Goal: Use online tool/utility: Utilize a website feature to perform a specific function

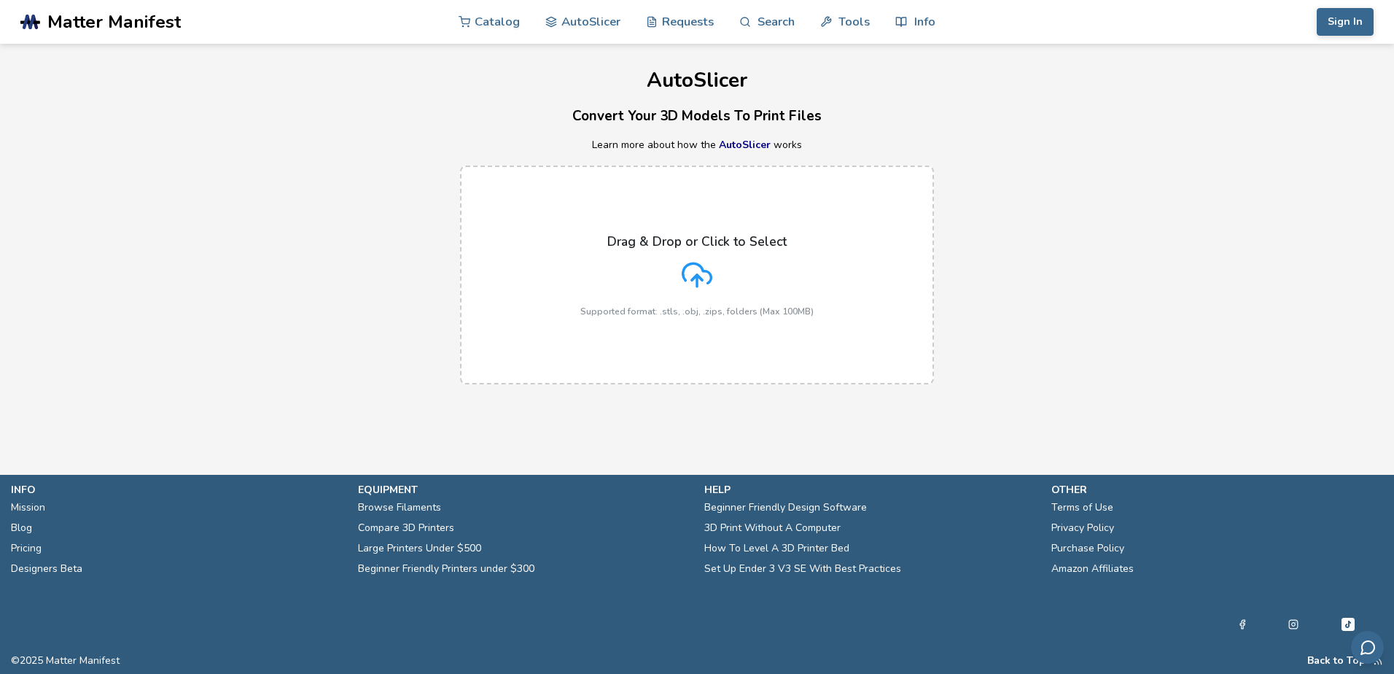
click at [705, 271] on icon at bounding box center [697, 273] width 28 height 20
click at [0, 0] on input "Drag & Drop or Click to Select Supported format: .stls, .obj, .zips, folders (M…" at bounding box center [0, 0] width 0 height 0
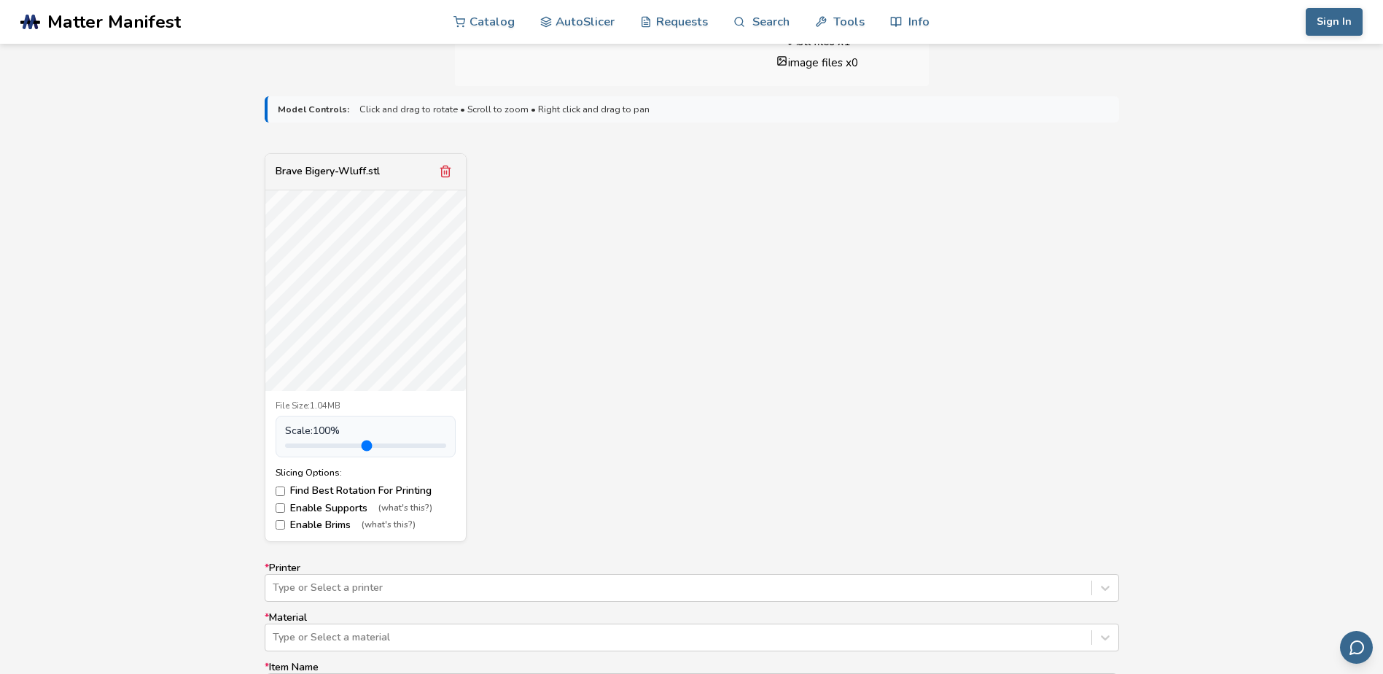
scroll to position [510, 0]
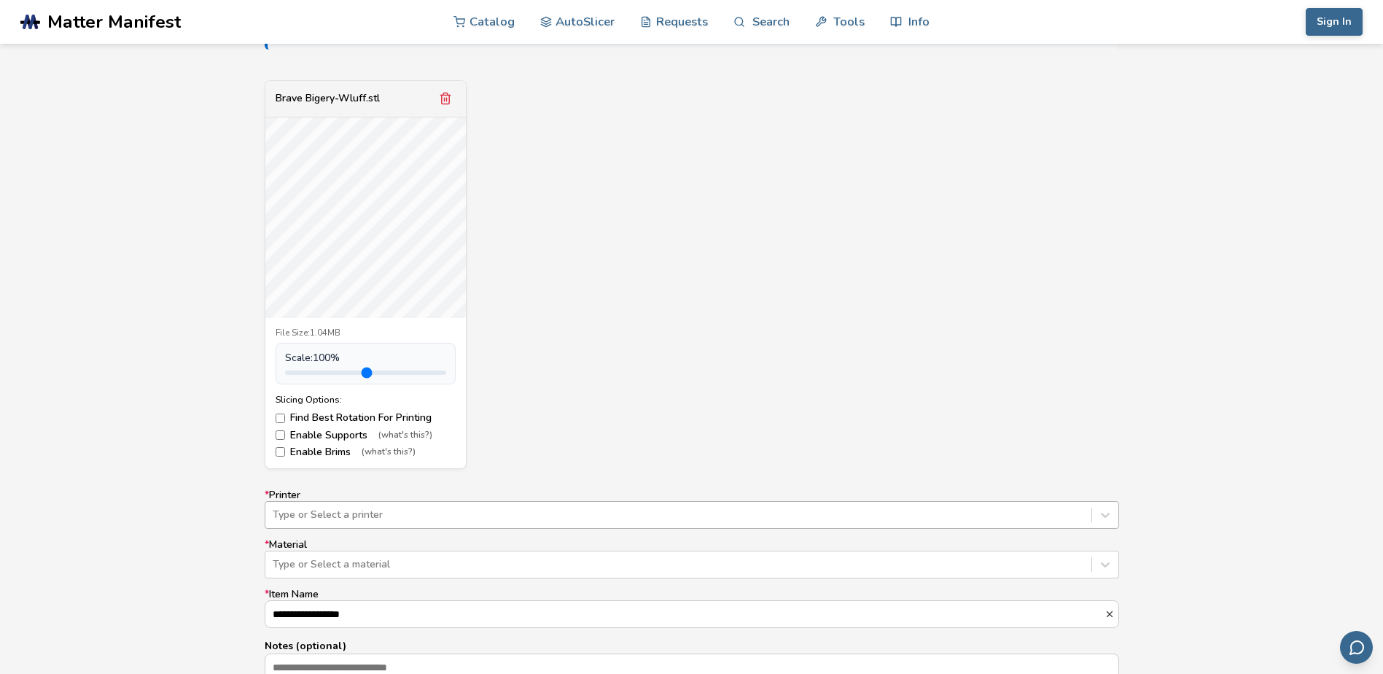
click at [550, 521] on div "Type or Select a printer" at bounding box center [692, 515] width 854 height 28
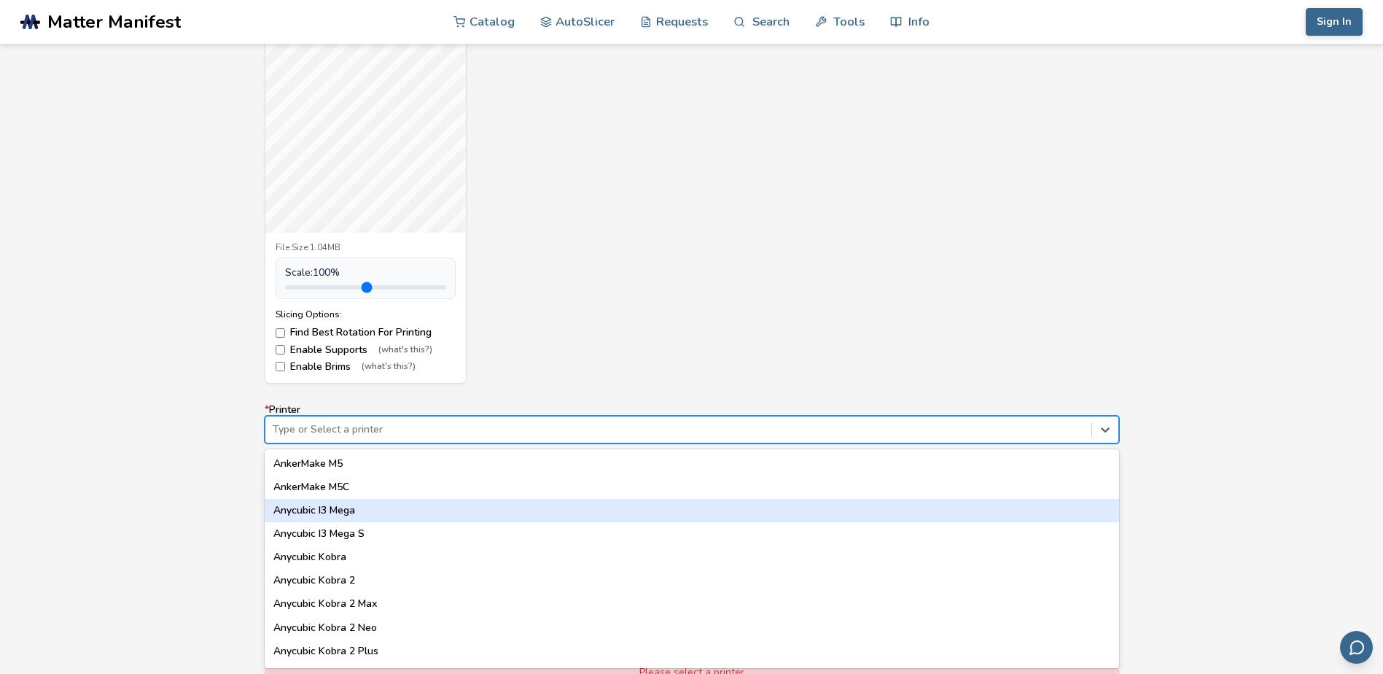
click at [550, 521] on div "Anycubic I3 Mega" at bounding box center [692, 510] width 854 height 23
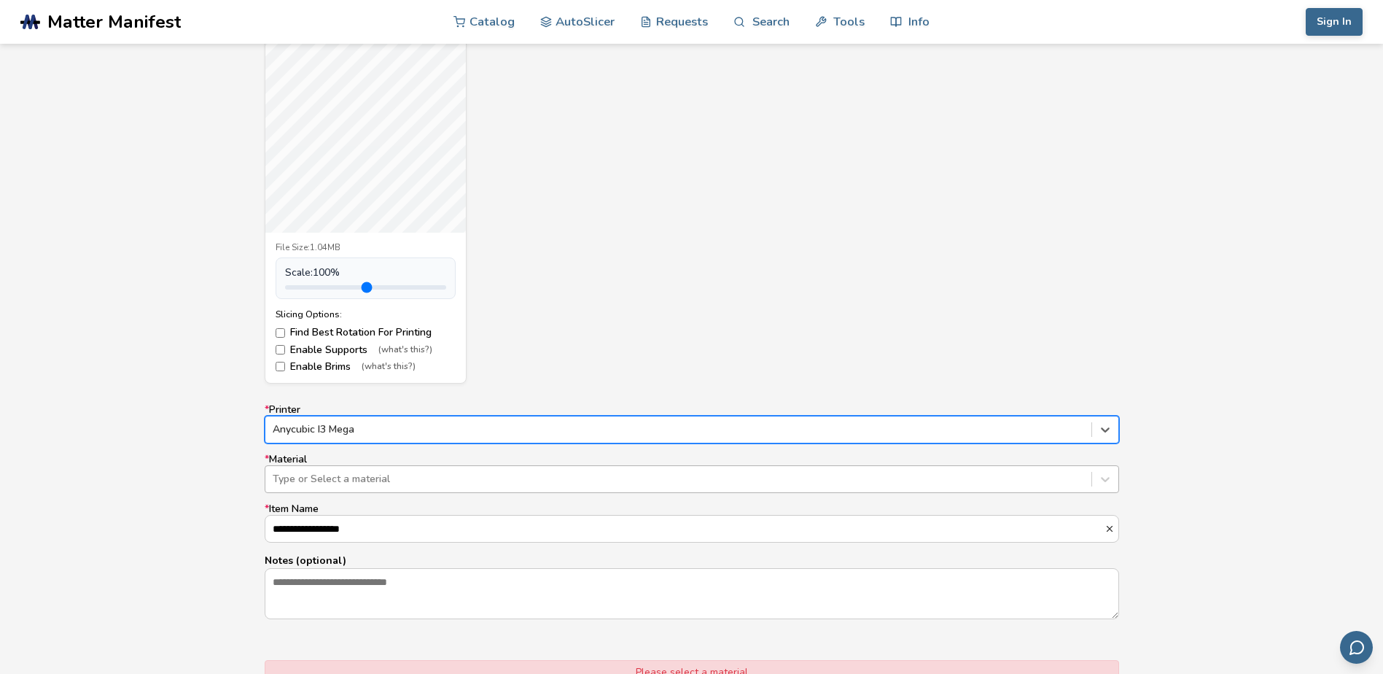
click at [406, 484] on div at bounding box center [678, 479] width 811 height 15
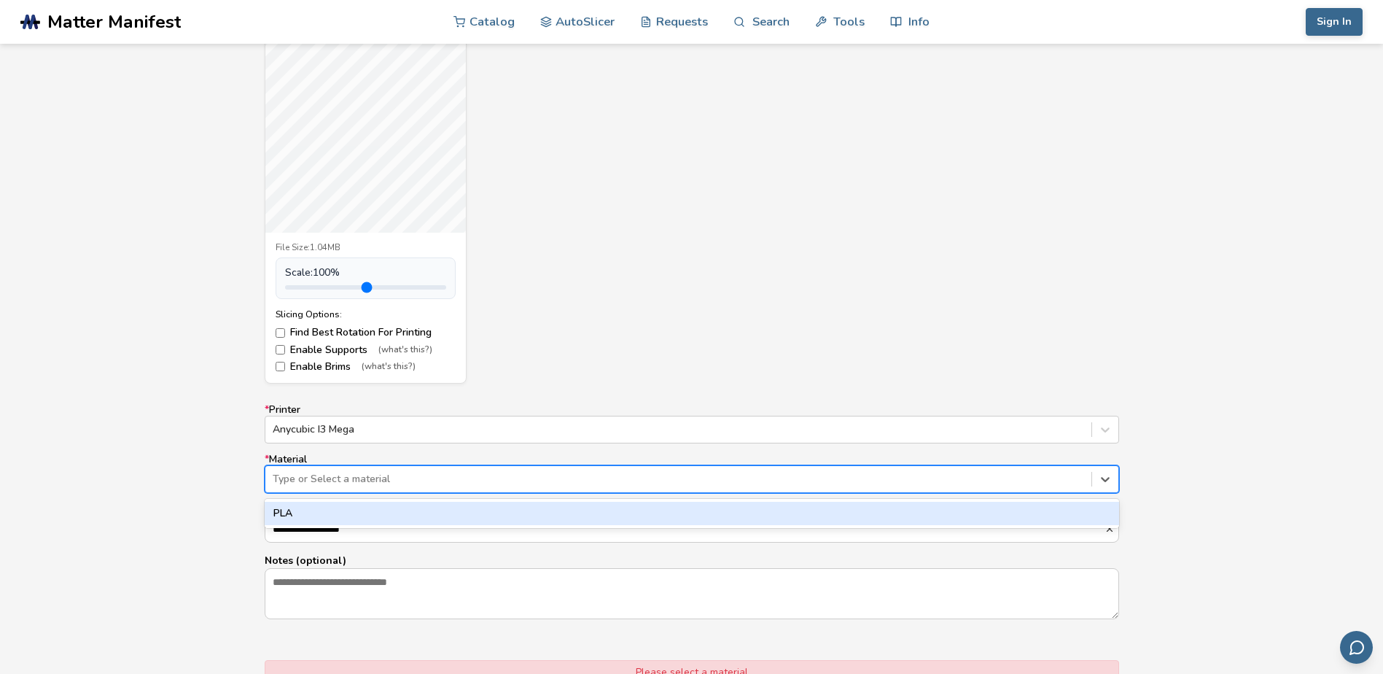
click at [413, 507] on div "PLA" at bounding box center [692, 512] width 854 height 23
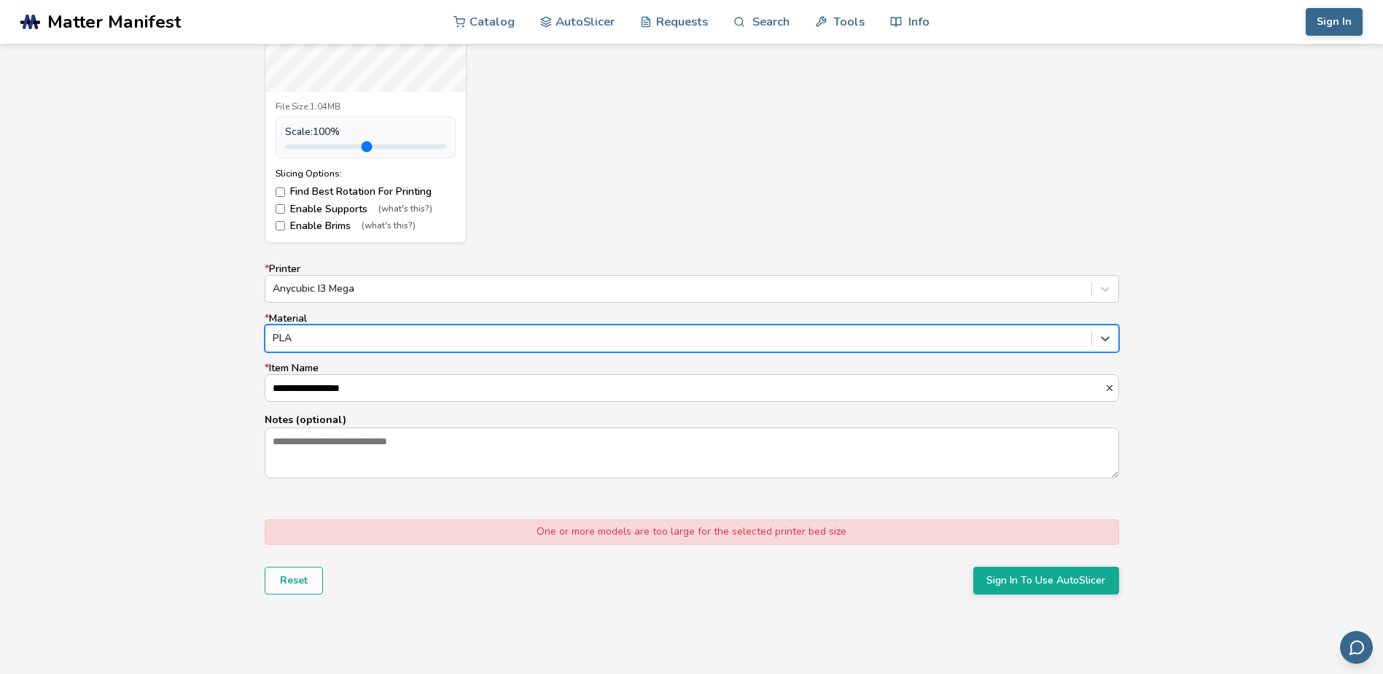
scroll to position [814, 0]
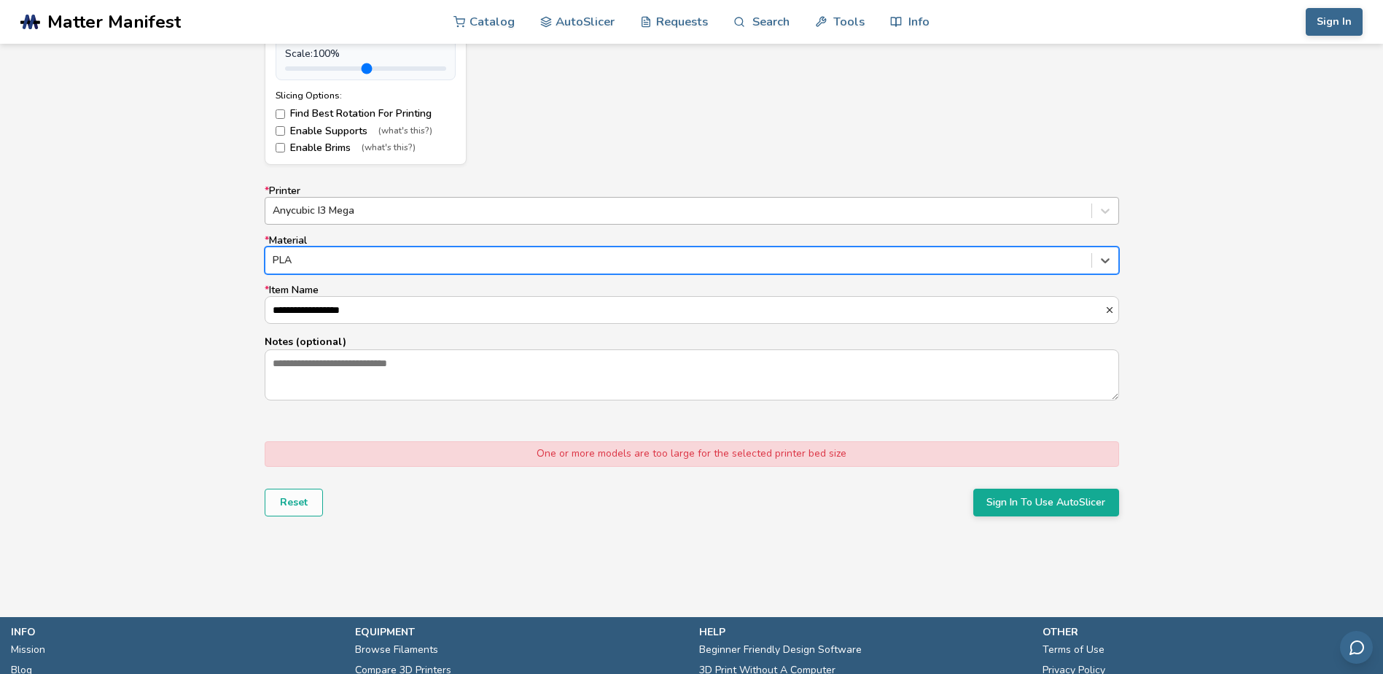
click at [883, 203] on div at bounding box center [678, 210] width 811 height 15
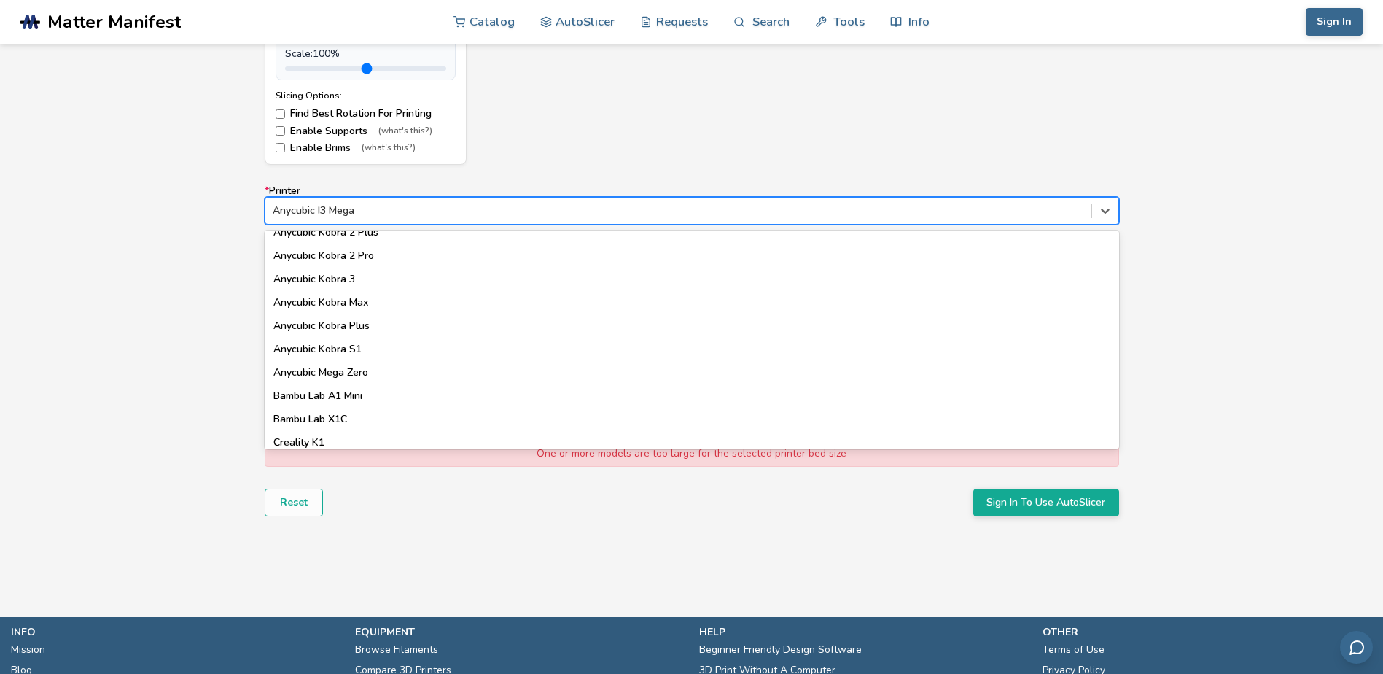
scroll to position [219, 0]
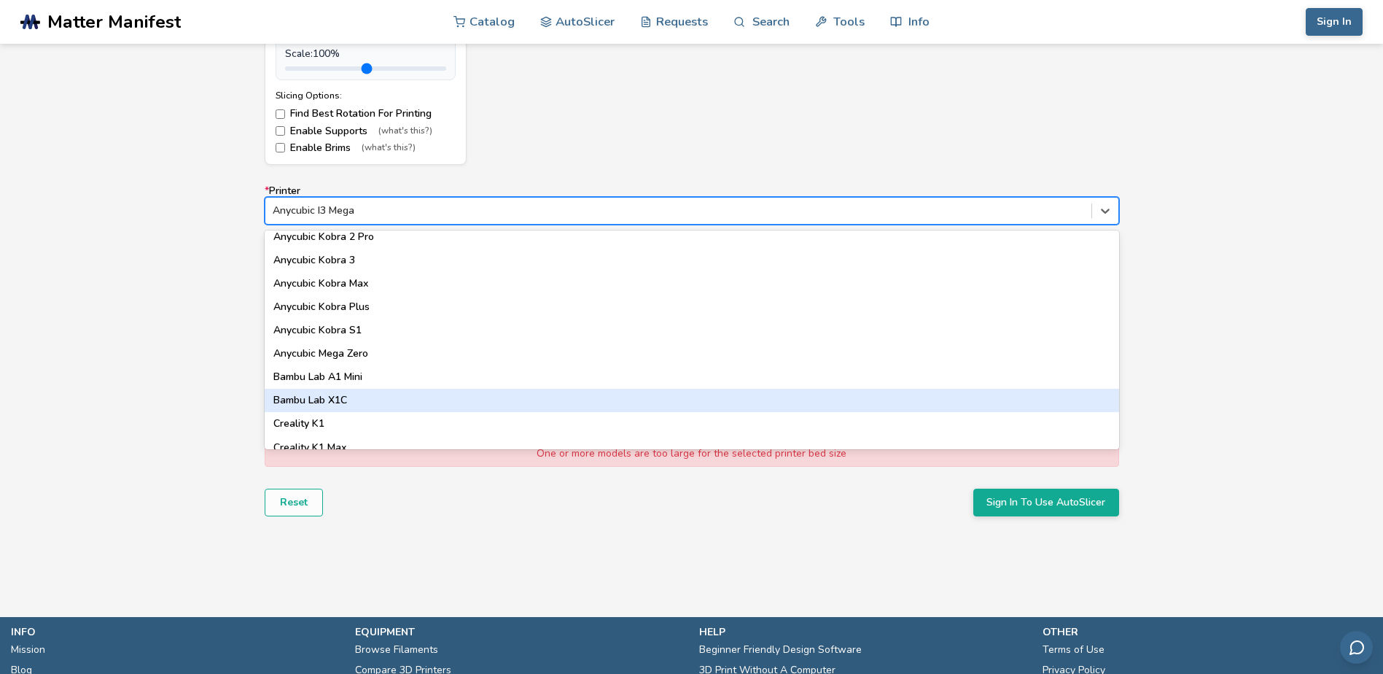
click at [740, 394] on div "Bambu Lab X1C" at bounding box center [692, 400] width 854 height 23
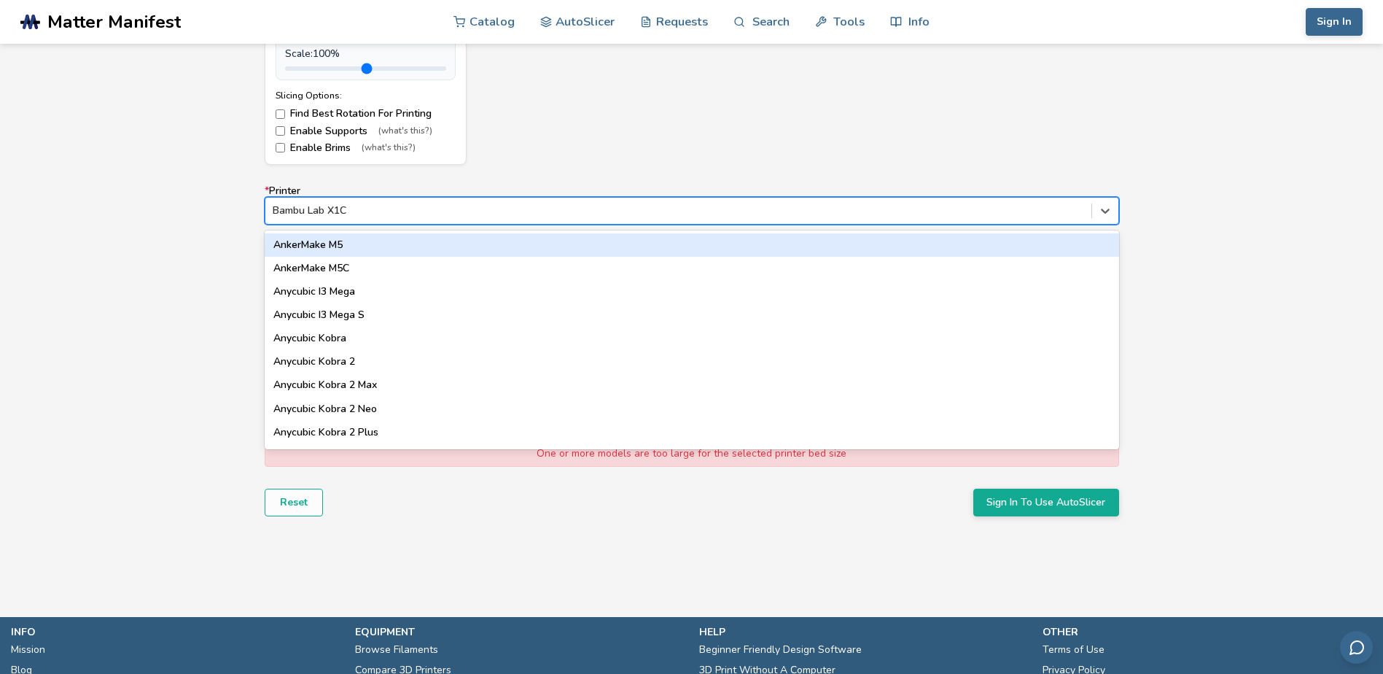
click at [776, 214] on div at bounding box center [678, 210] width 811 height 15
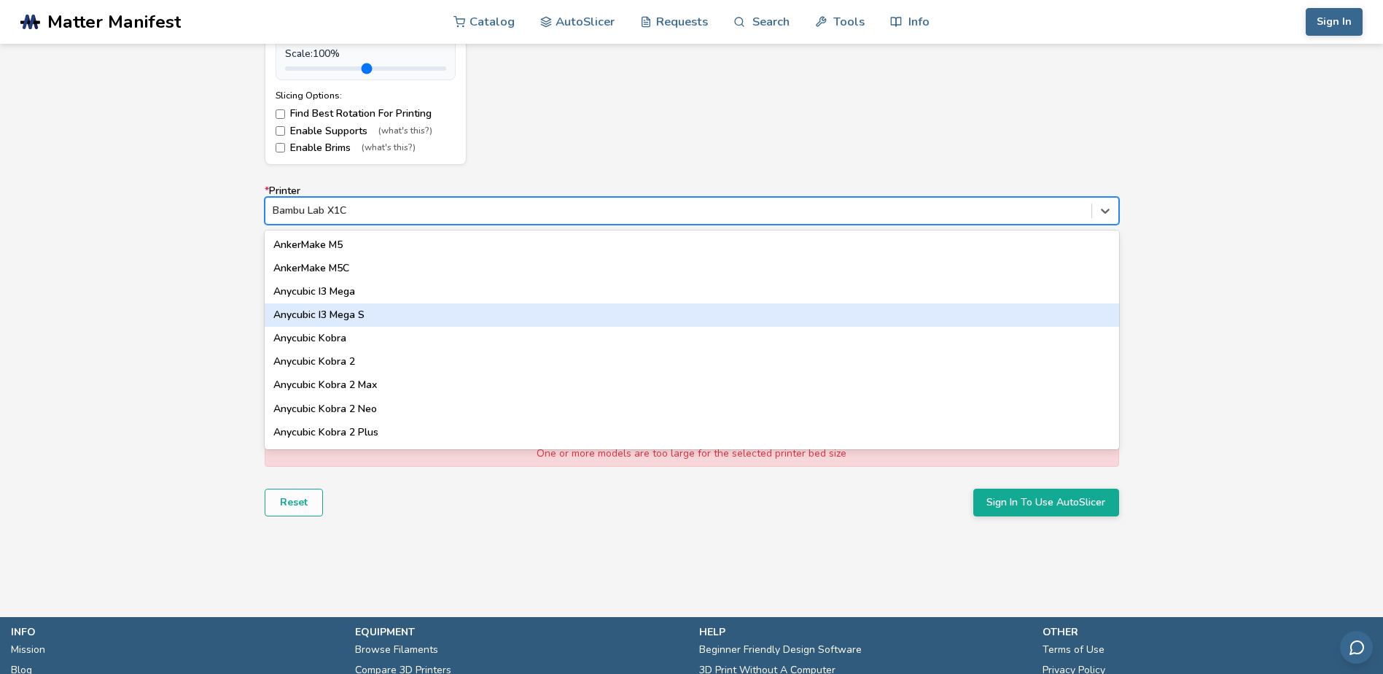
click at [694, 313] on div "Anycubic I3 Mega S" at bounding box center [692, 314] width 854 height 23
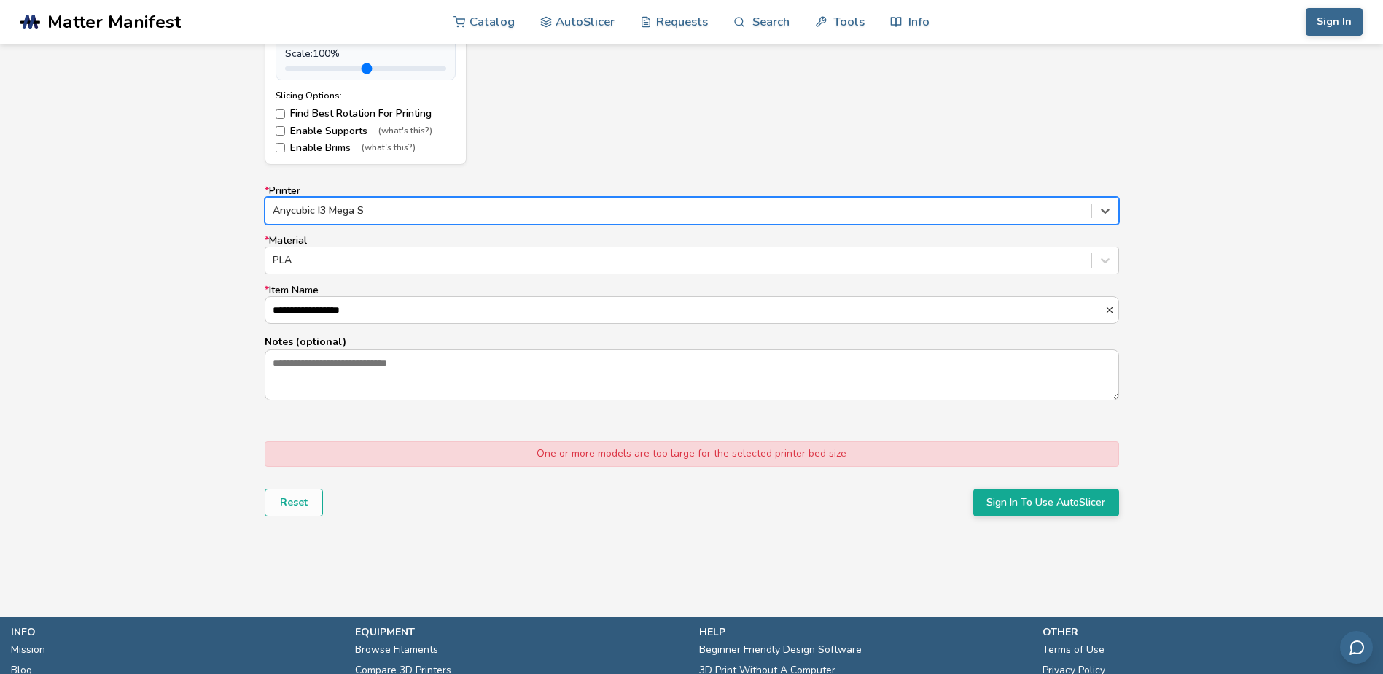
click at [732, 206] on div at bounding box center [678, 210] width 811 height 15
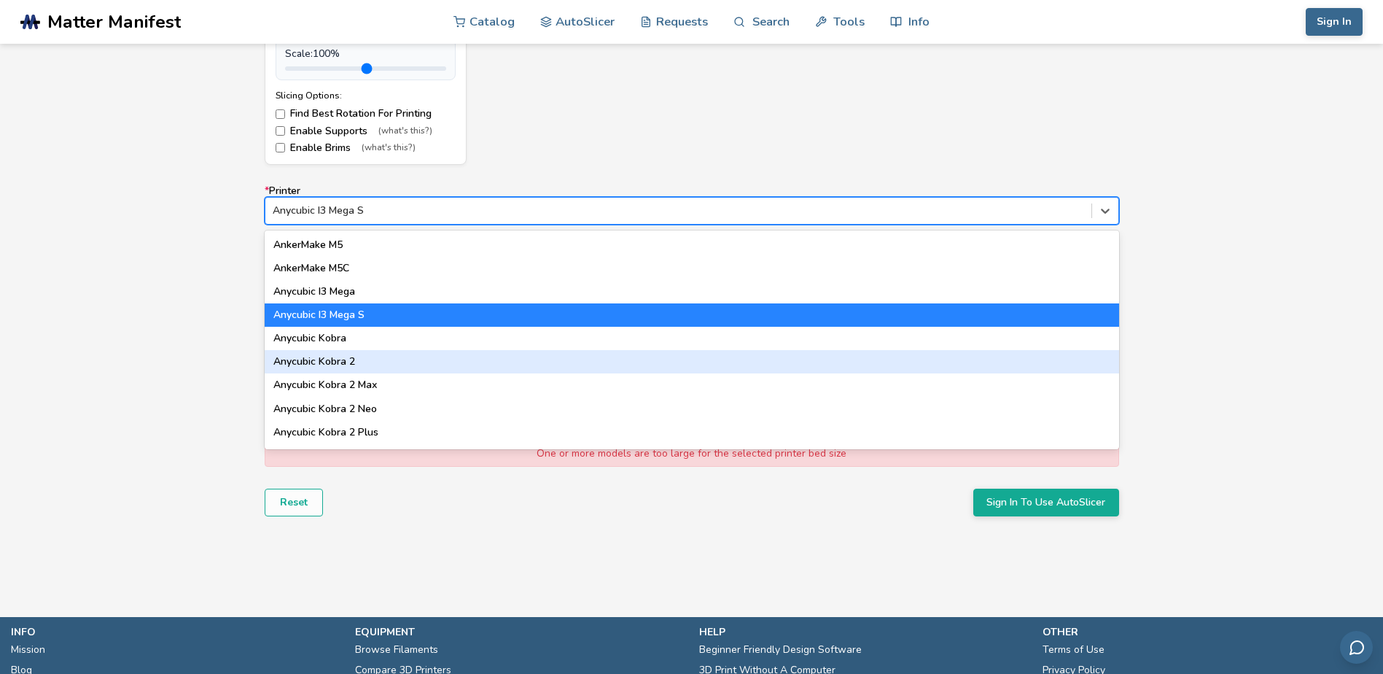
click at [683, 362] on div "Anycubic Kobra 2" at bounding box center [692, 361] width 854 height 23
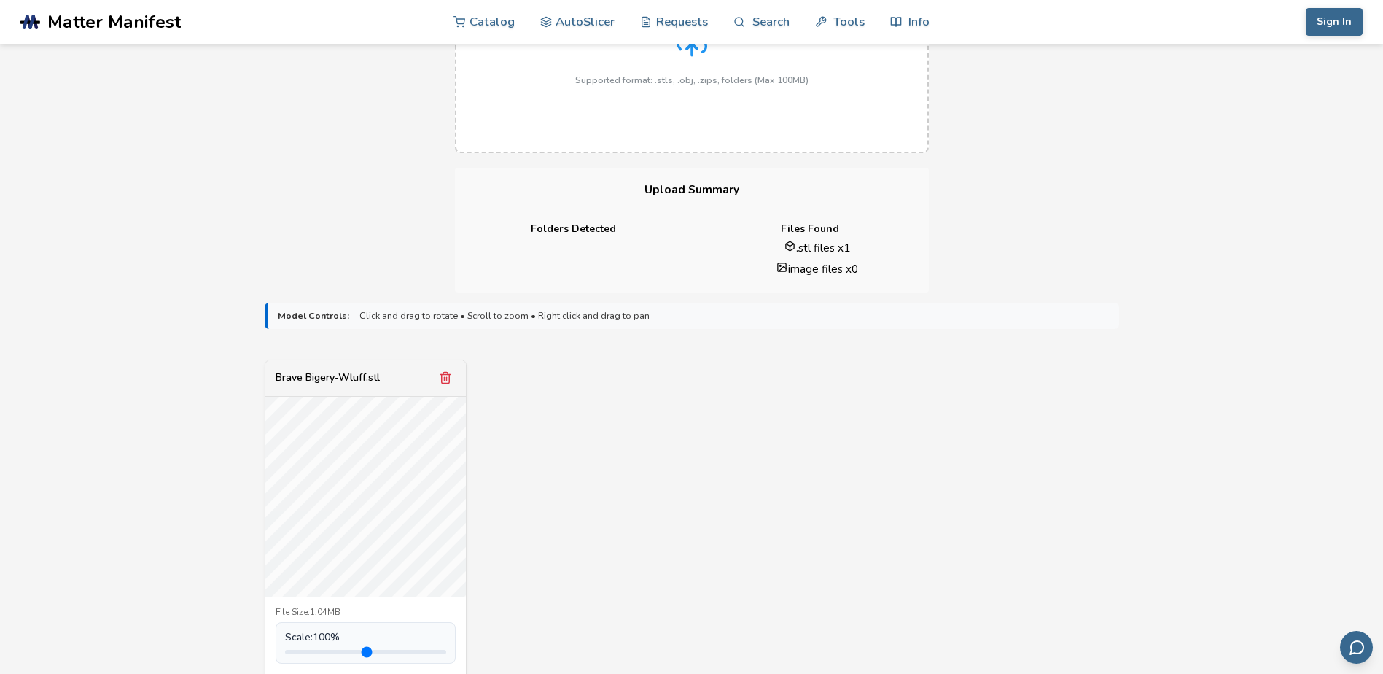
scroll to position [0, 0]
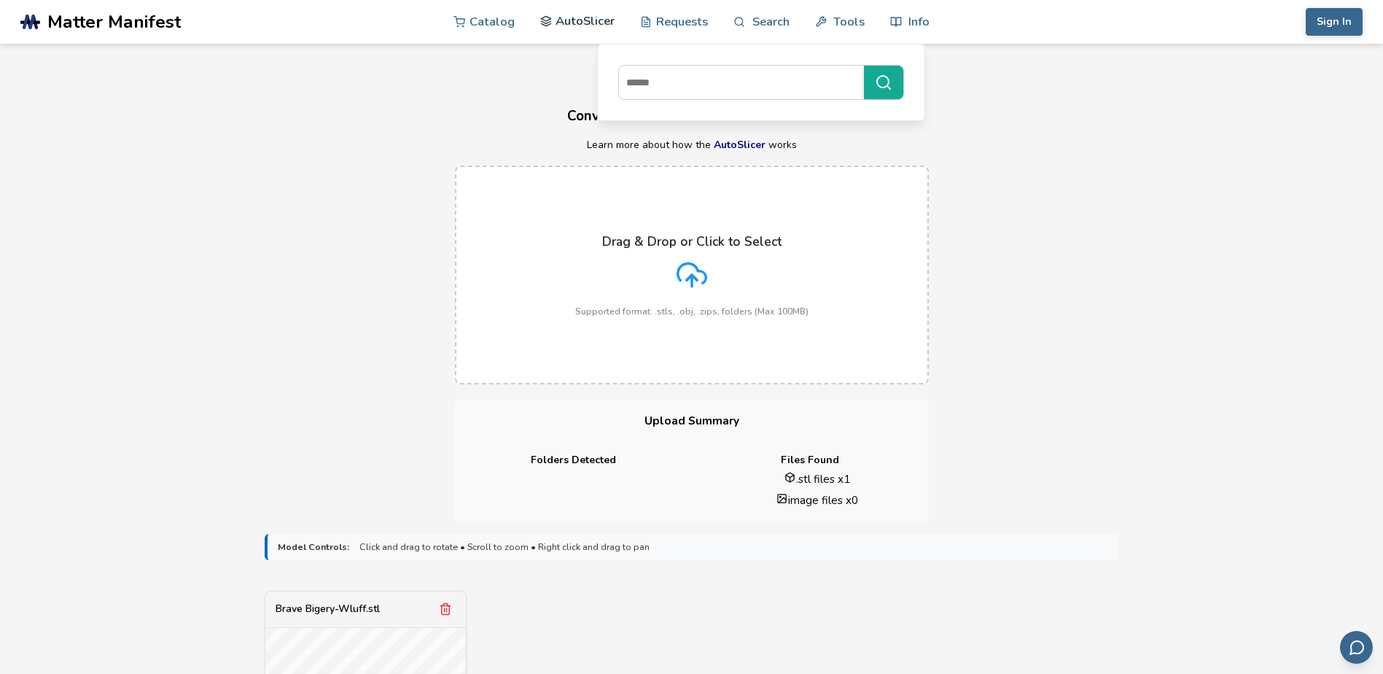
click at [559, 28] on link "AutoSlicer" at bounding box center [577, 21] width 75 height 44
click at [578, 18] on link "AutoSlicer" at bounding box center [577, 21] width 75 height 44
